Goal: Use online tool/utility

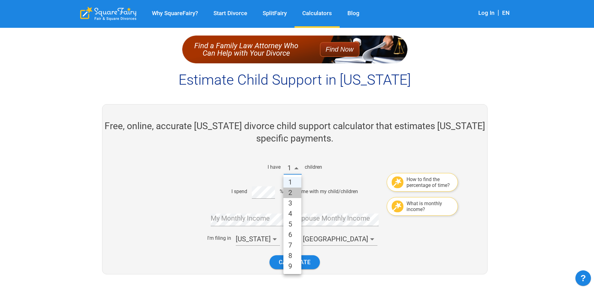
click at [299, 191] on li "2" at bounding box center [292, 193] width 18 height 11
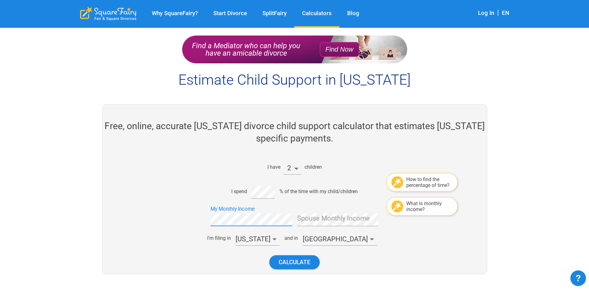
click at [311, 230] on div "I have 2 children How to find the percentage of time? I spend % of the time wit…" at bounding box center [292, 214] width 260 height 119
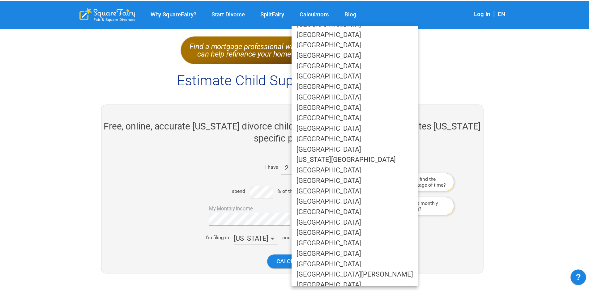
scroll to position [223, 0]
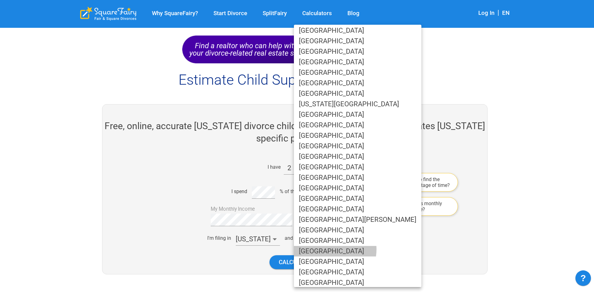
click at [329, 250] on li "[GEOGRAPHIC_DATA]" at bounding box center [357, 251] width 127 height 11
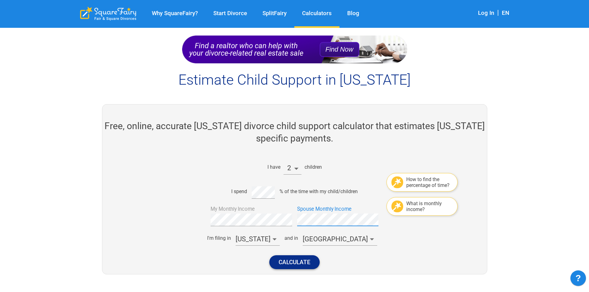
click at [292, 263] on button "Calculate" at bounding box center [294, 262] width 50 height 14
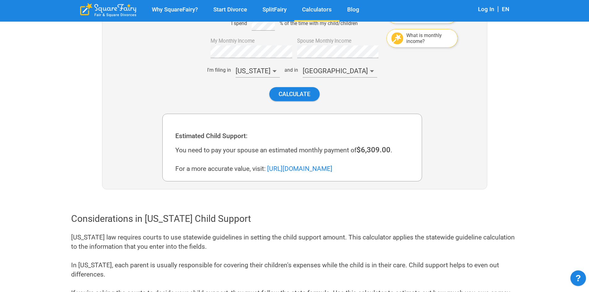
scroll to position [170, 0]
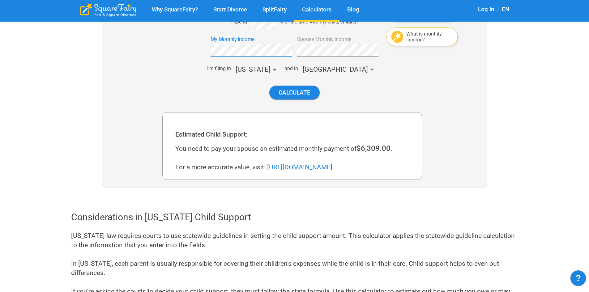
click at [126, 57] on div "I have 2 children How to find the percentage of time? I spend % of the time wit…" at bounding box center [292, 86] width 390 height 202
click at [308, 89] on button "Calculate" at bounding box center [294, 93] width 50 height 14
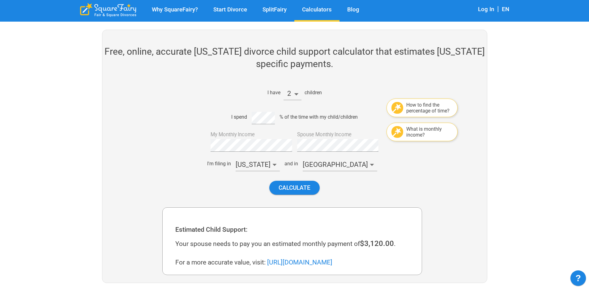
scroll to position [58, 0]
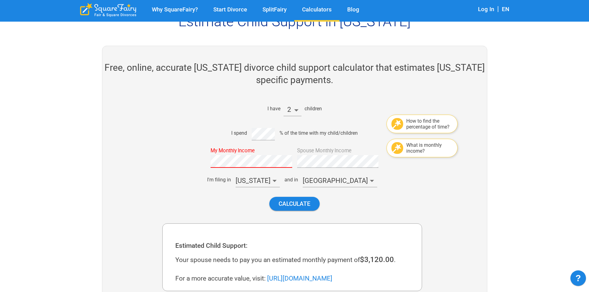
click at [164, 160] on div "I have 2 children How to find the percentage of time? I spend % of the time wit…" at bounding box center [292, 156] width 260 height 119
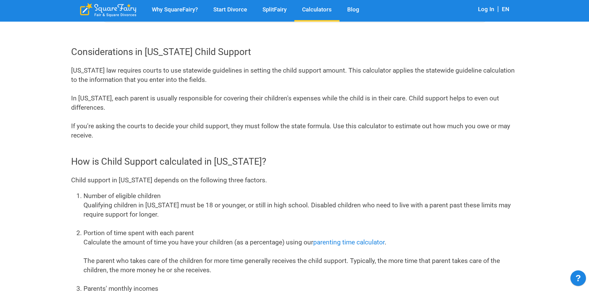
scroll to position [337, 0]
